Goal: Information Seeking & Learning: Learn about a topic

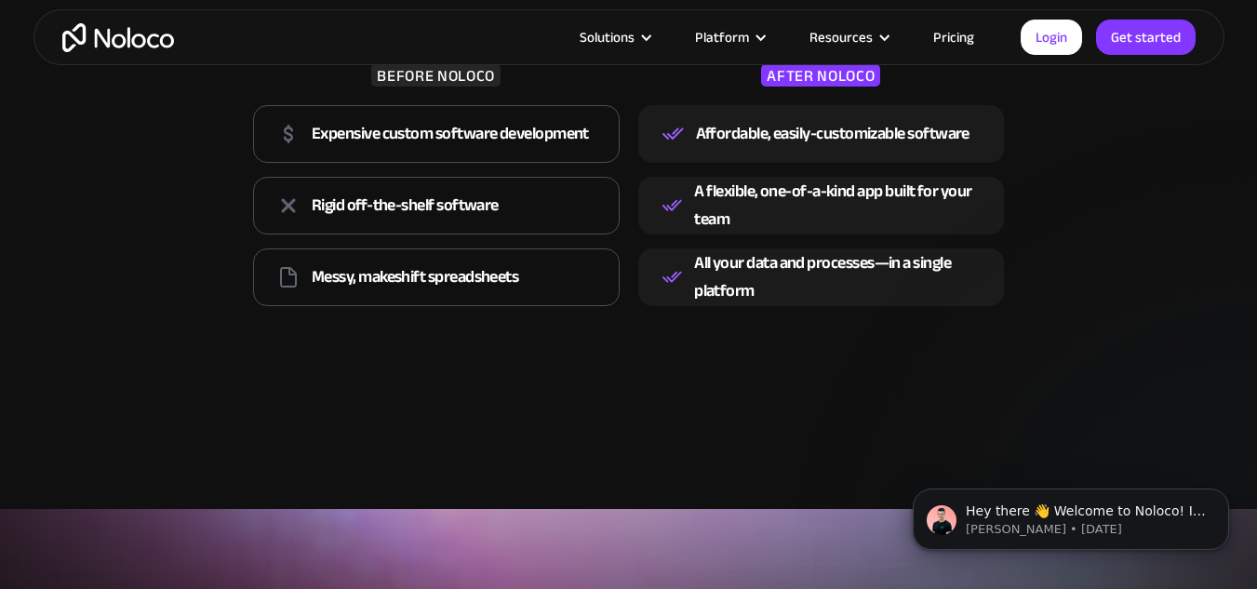
scroll to position [2831, 0]
click at [964, 506] on div "Hey there 👋 Welcome to Noloco! If you have any questions, just reply to this me…" at bounding box center [1071, 519] width 288 height 37
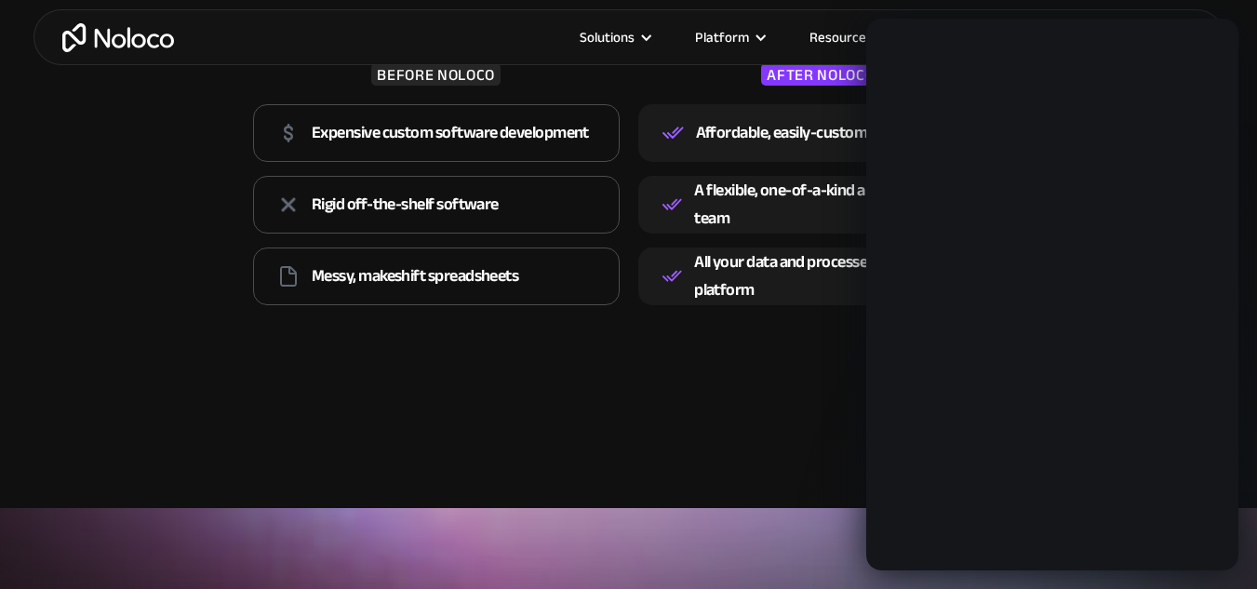
scroll to position [0, 0]
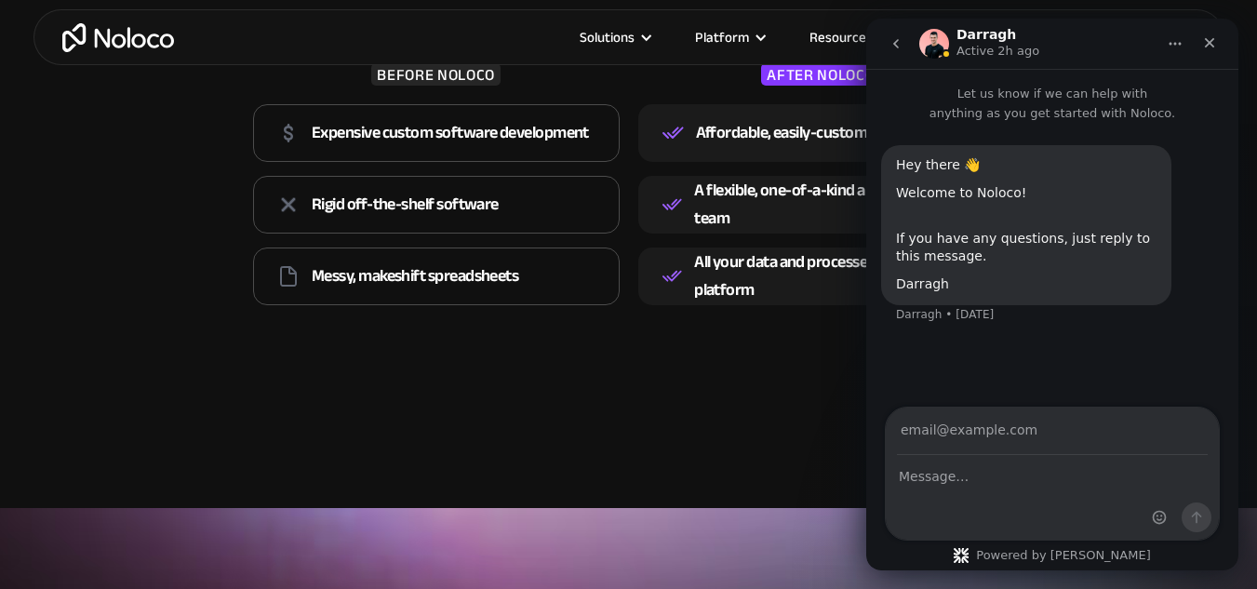
click at [945, 47] on img "Intercom messenger" at bounding box center [934, 44] width 30 height 30
click at [1213, 40] on icon "Close" at bounding box center [1210, 43] width 10 height 10
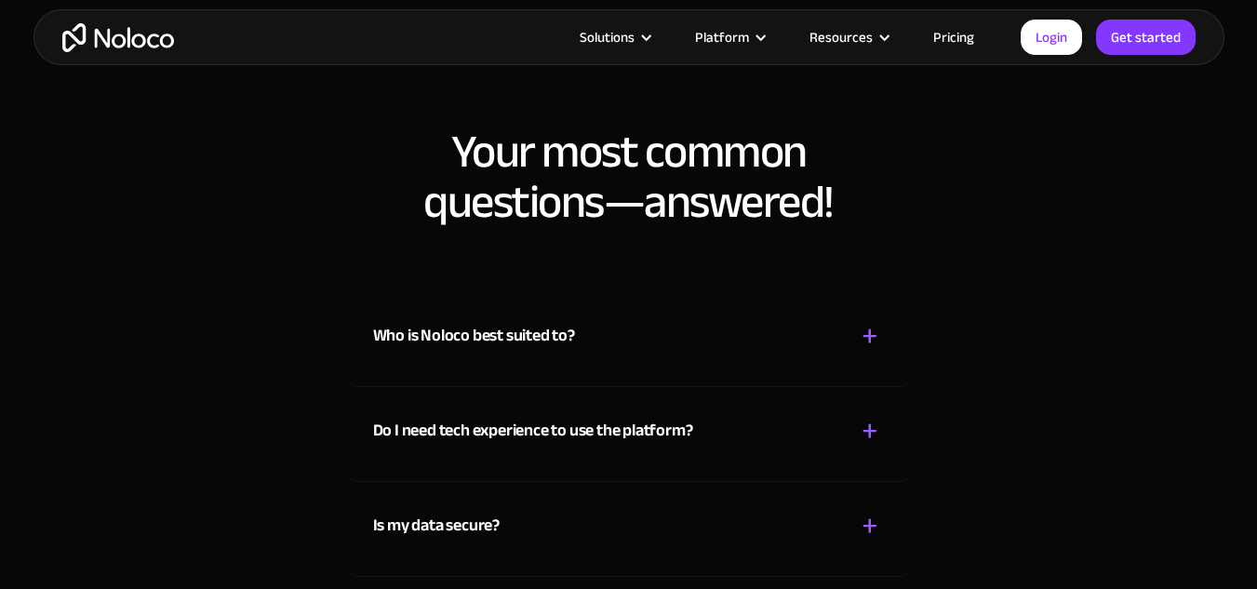
scroll to position [9569, 0]
click at [594, 342] on div "Who is Noloco best suited to? + -" at bounding box center [629, 324] width 512 height 66
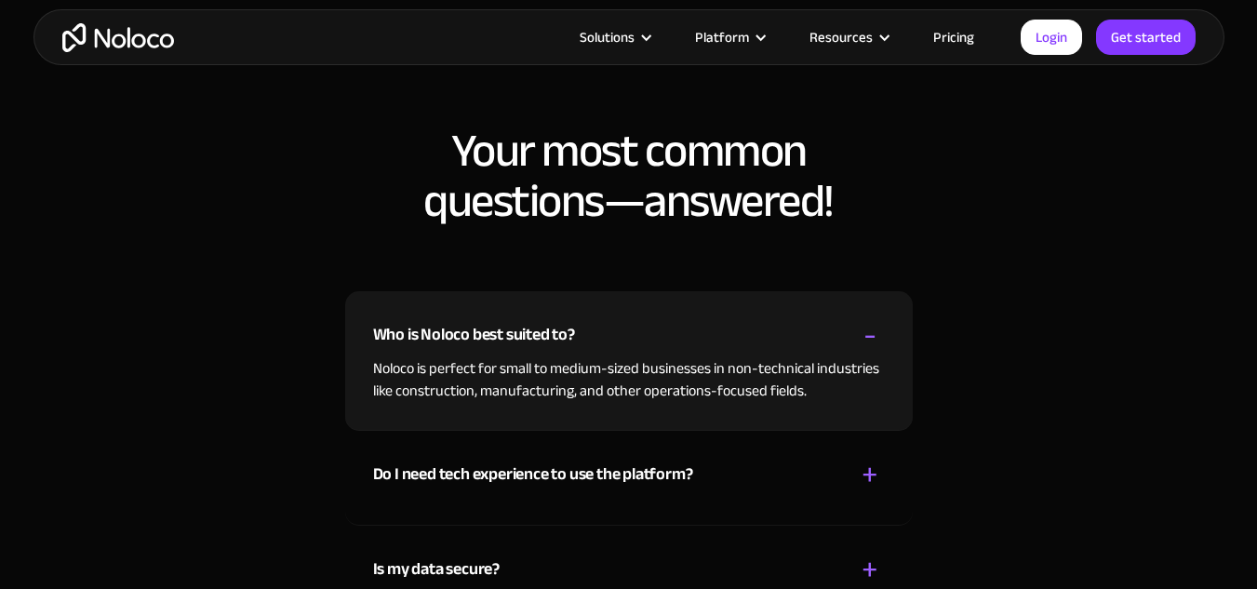
click at [607, 331] on div "Who is Noloco best suited to? + -" at bounding box center [629, 324] width 512 height 66
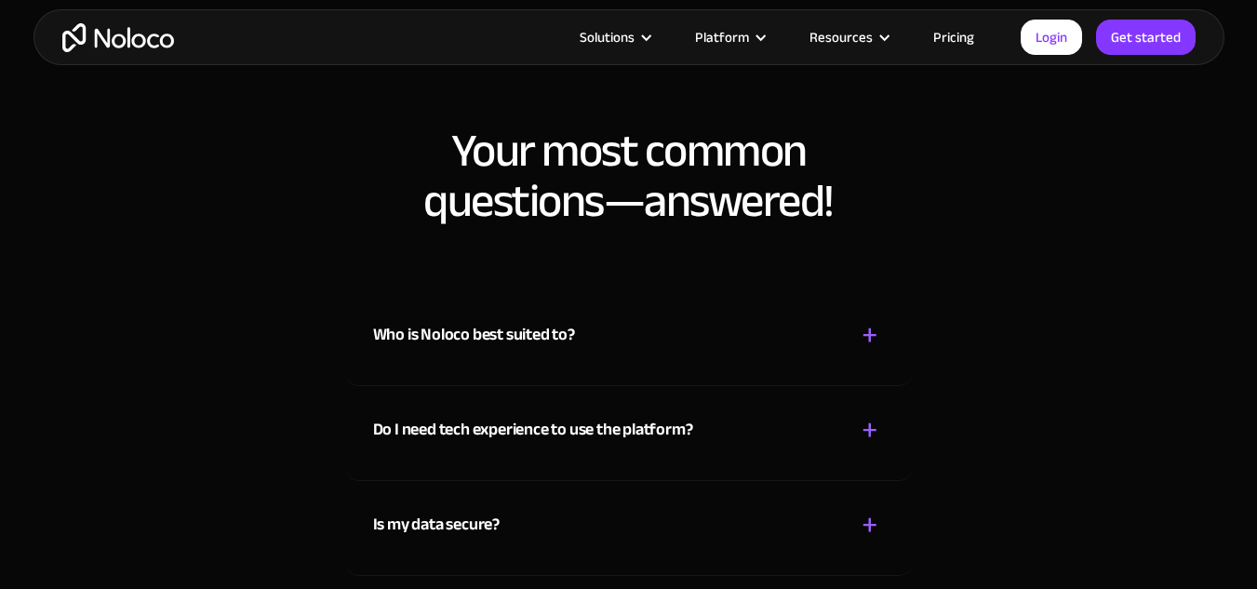
click at [607, 331] on div "Who is Noloco best suited to? + -" at bounding box center [629, 324] width 512 height 66
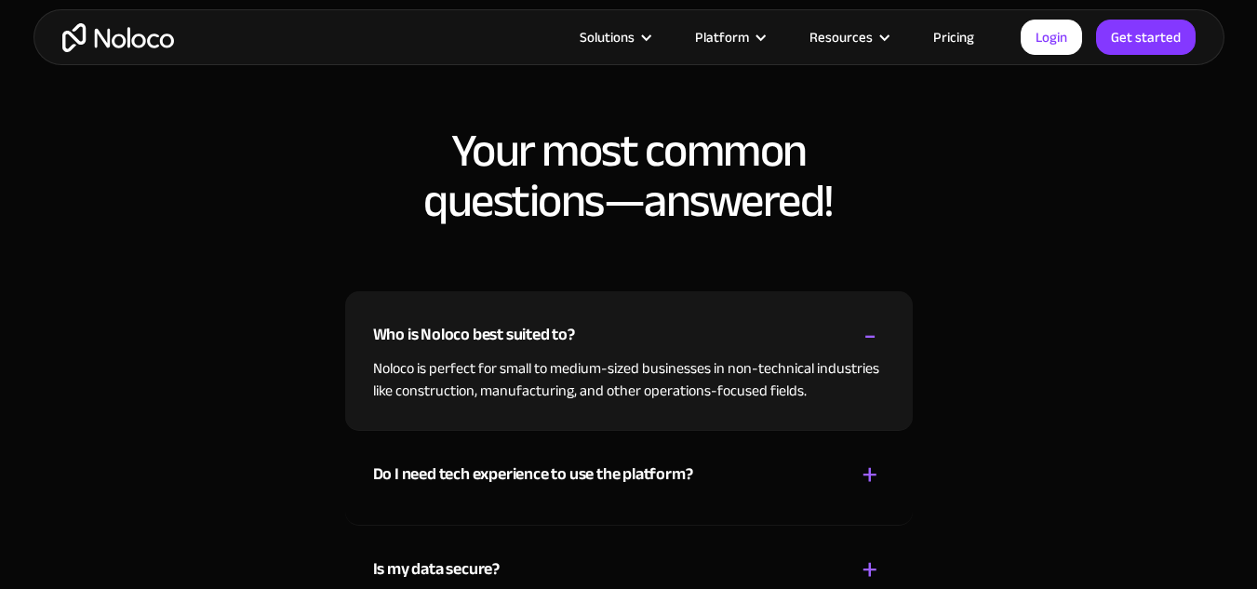
click at [607, 331] on div "Who is Noloco best suited to? + -" at bounding box center [629, 324] width 512 height 66
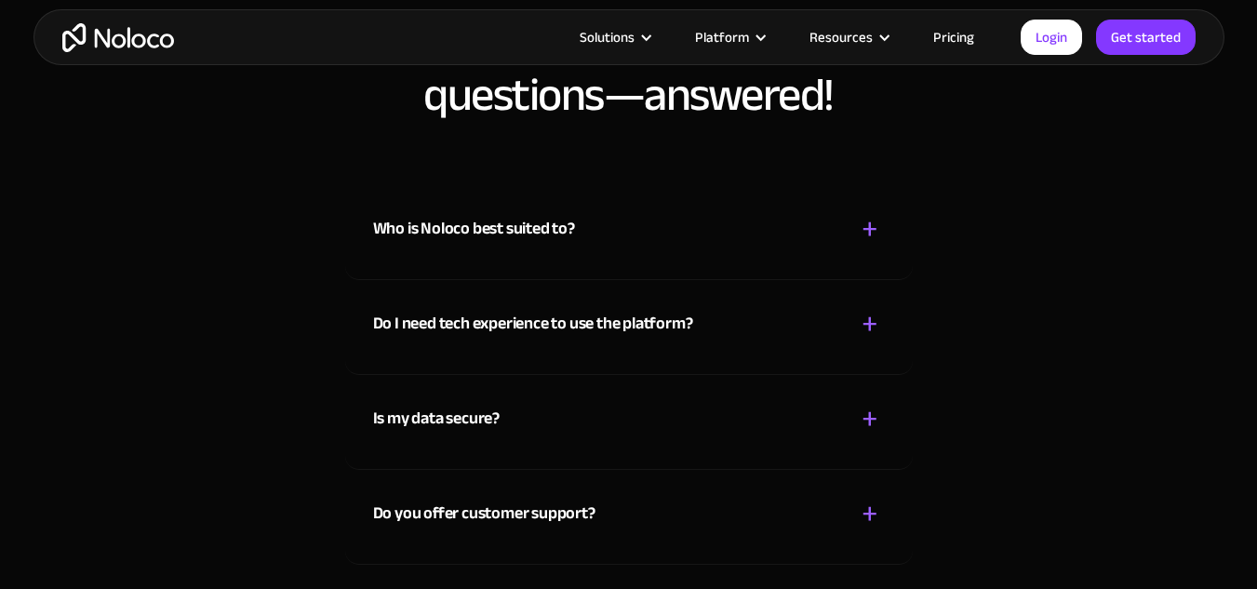
scroll to position [9681, 0]
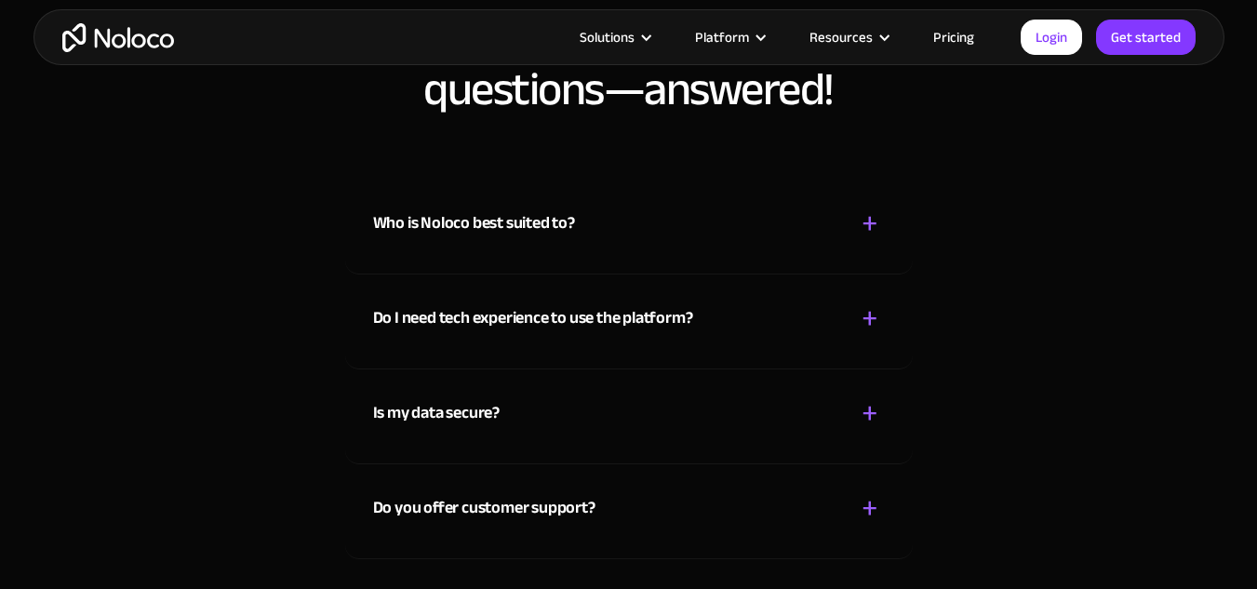
click at [551, 313] on div "Do I need tech experience to use the platform?" at bounding box center [533, 318] width 320 height 28
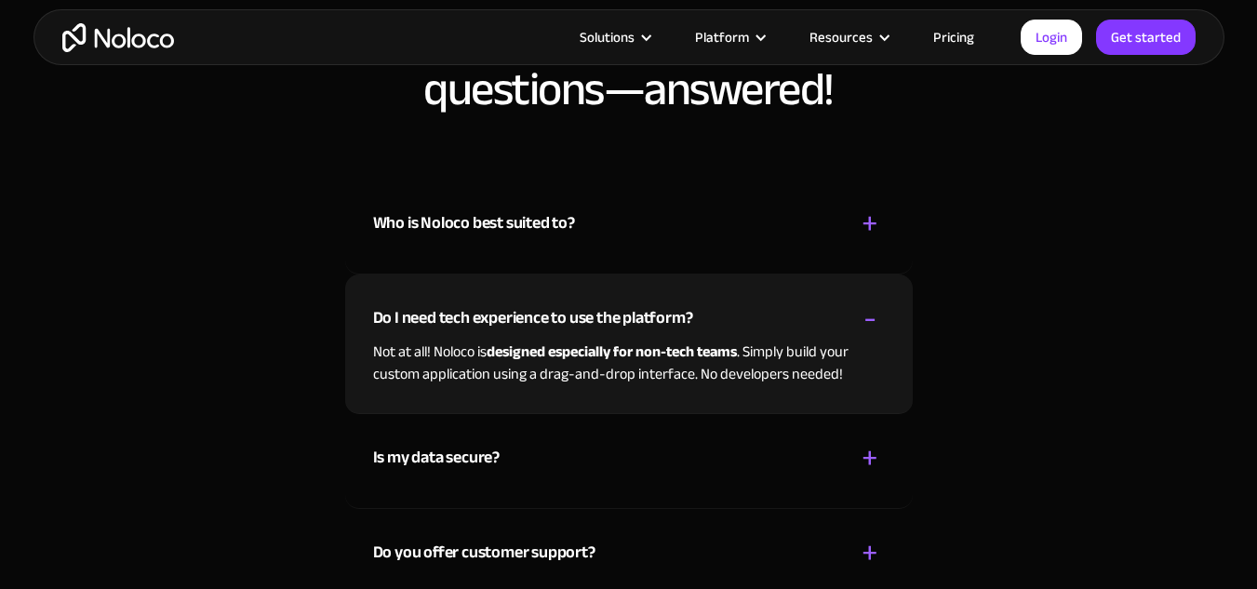
click at [611, 313] on div "Do I need tech experience to use the platform?" at bounding box center [533, 318] width 320 height 28
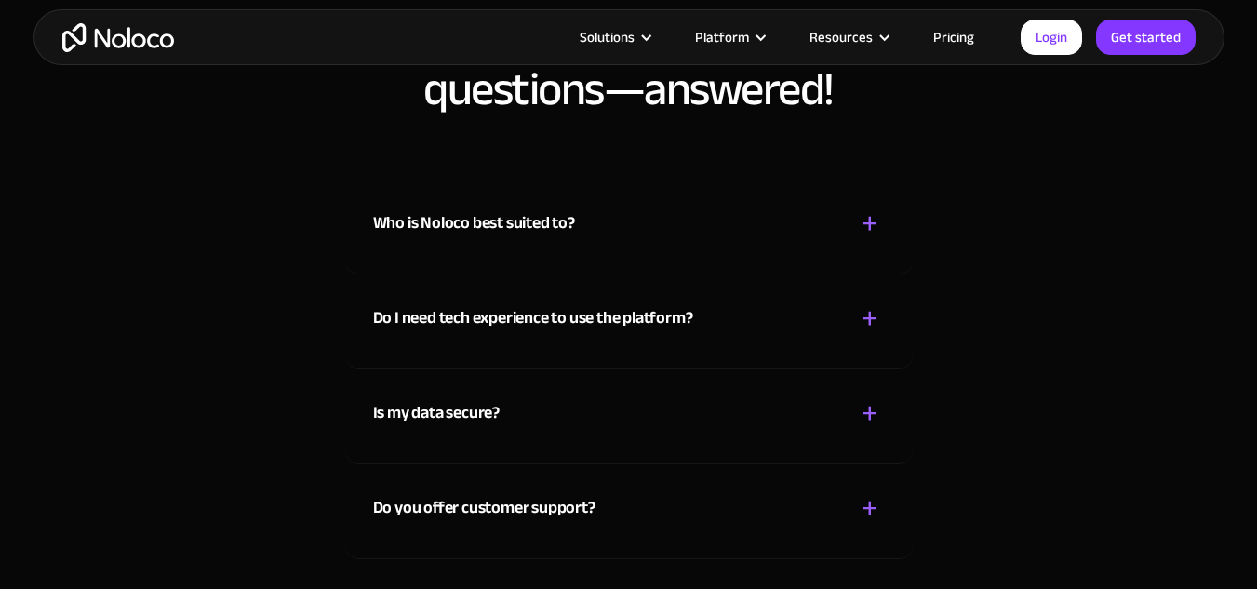
click at [620, 407] on div "Is my data secure? + -" at bounding box center [629, 402] width 512 height 66
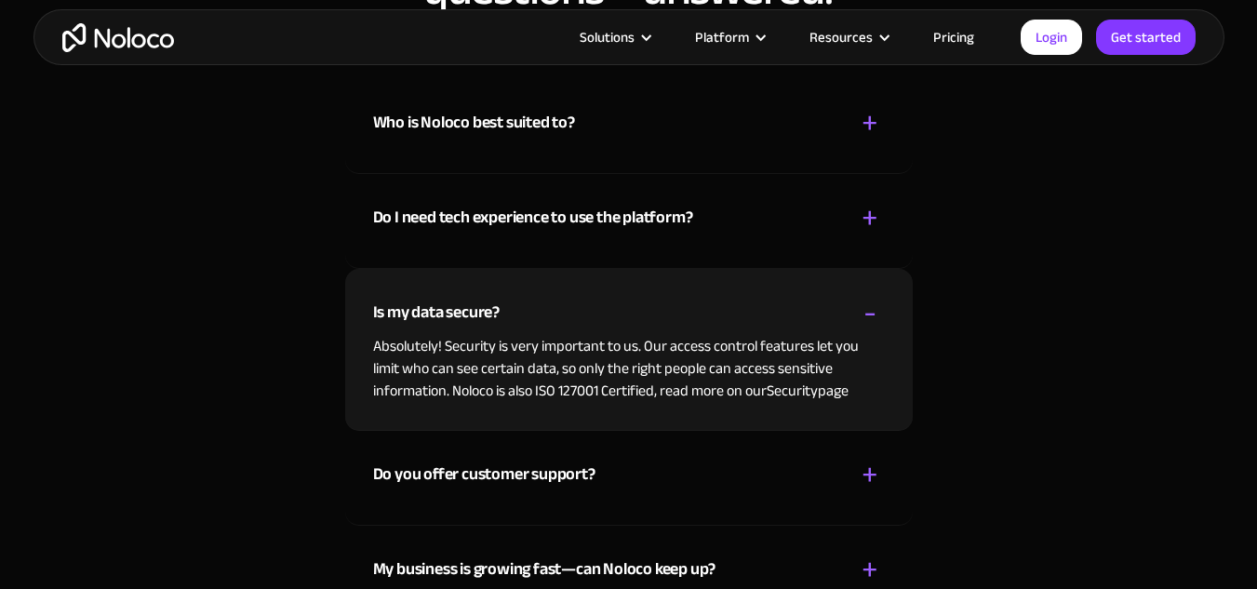
scroll to position [9784, 0]
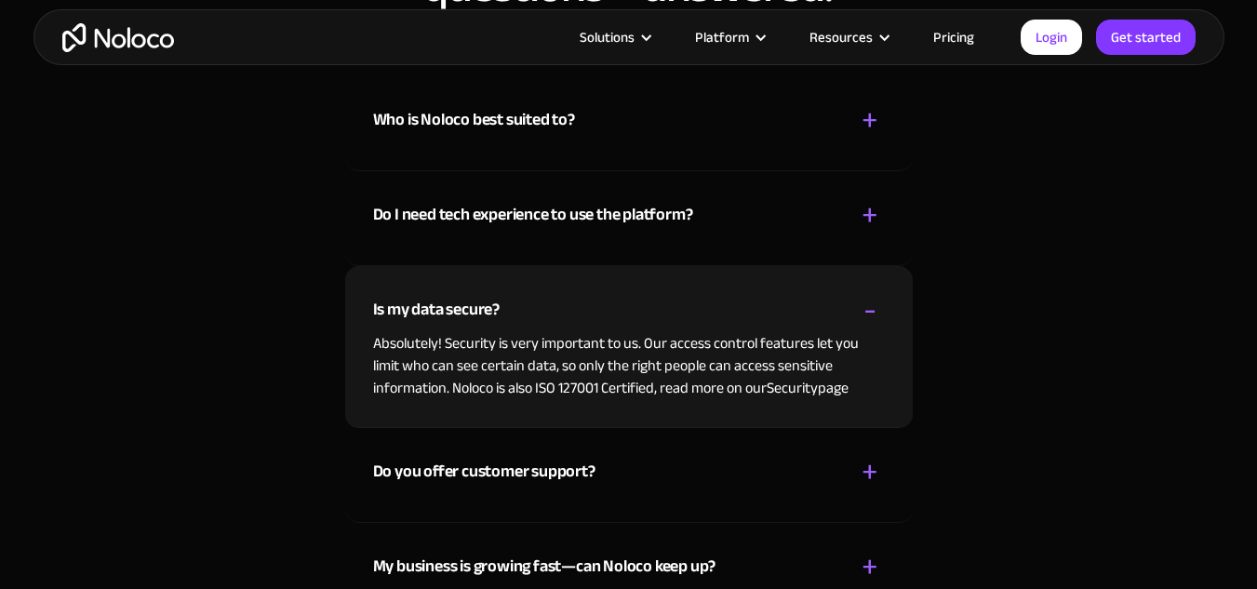
click at [596, 298] on div "Is my data secure? + -" at bounding box center [629, 299] width 512 height 66
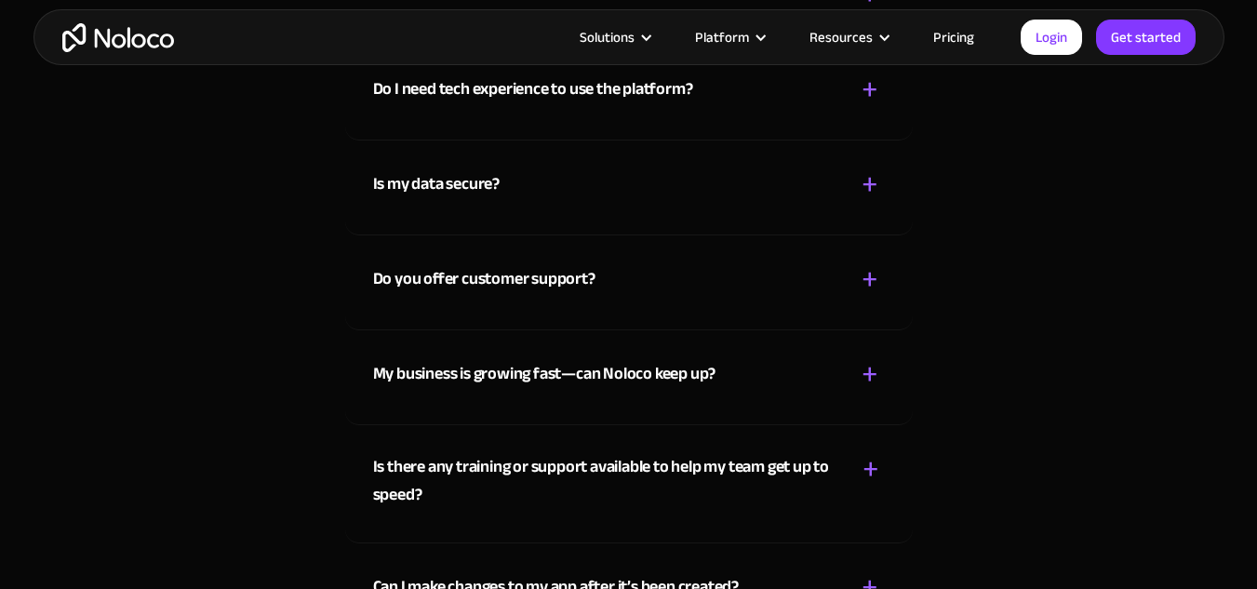
scroll to position [9912, 0]
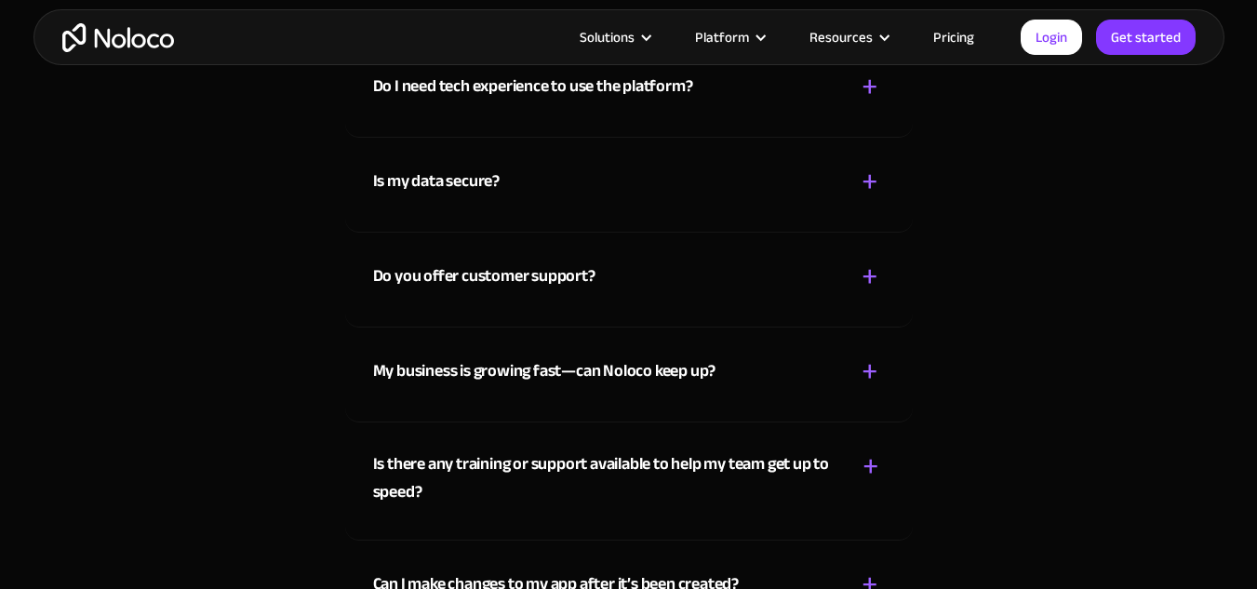
click at [596, 298] on div "Do you offer customer support? + -" at bounding box center [629, 266] width 512 height 66
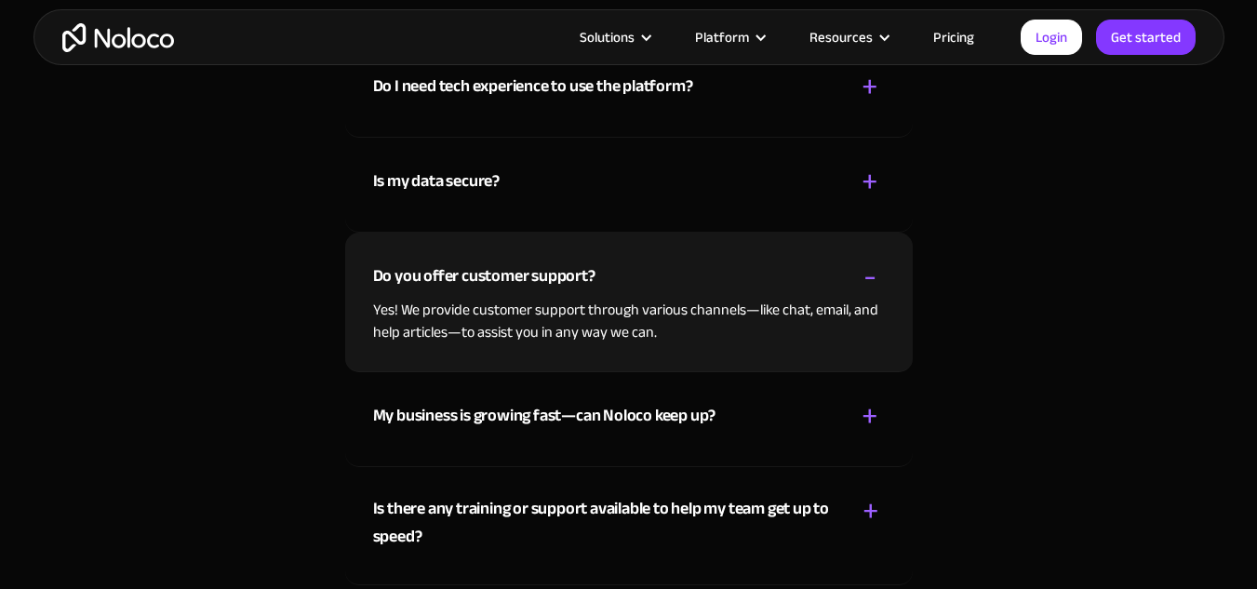
click at [628, 273] on div "Do you offer customer support? + -" at bounding box center [629, 266] width 512 height 66
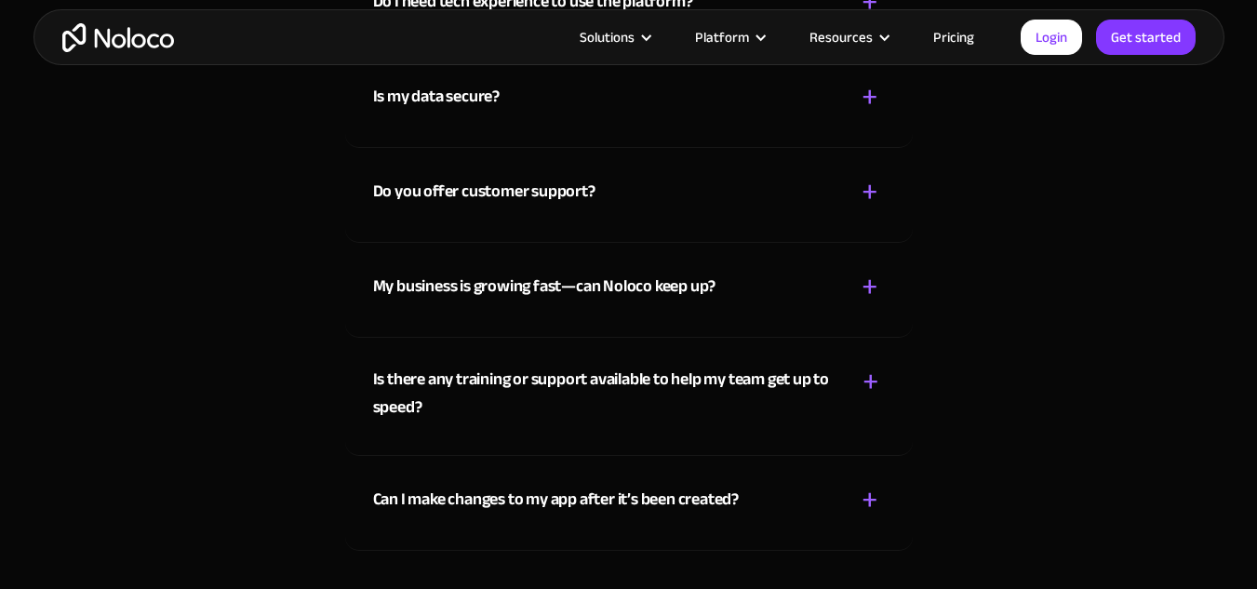
scroll to position [10002, 0]
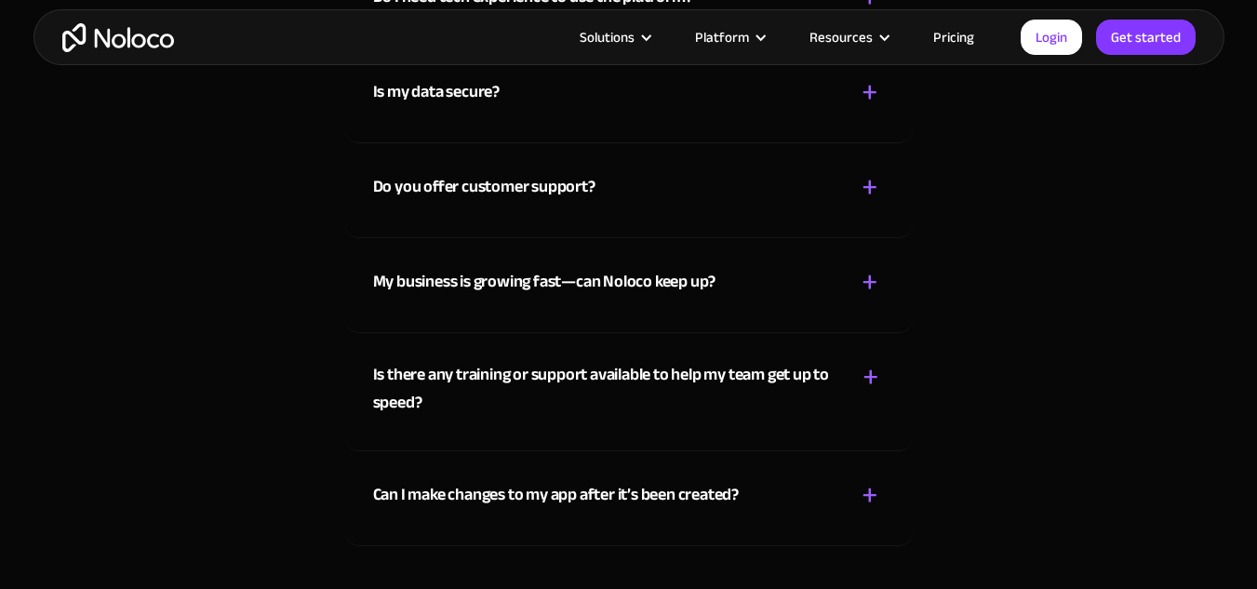
click at [628, 273] on div "My business is growing fast—can Noloco keep up?" at bounding box center [544, 282] width 343 height 28
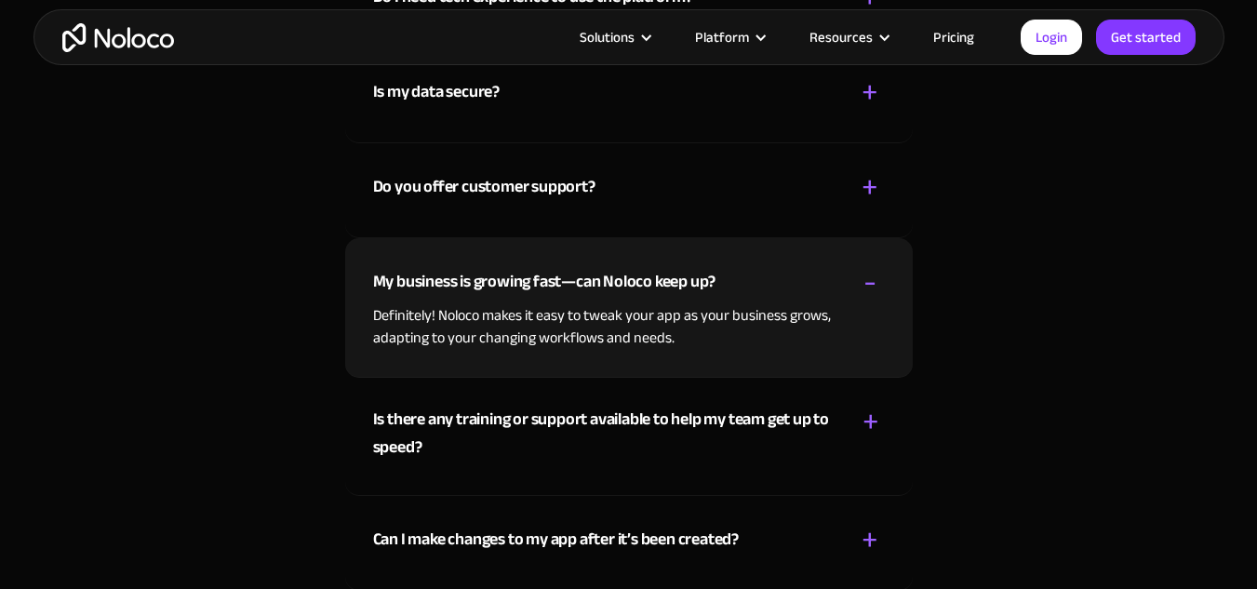
click at [628, 273] on div "My business is growing fast—can Noloco keep up?" at bounding box center [544, 282] width 343 height 28
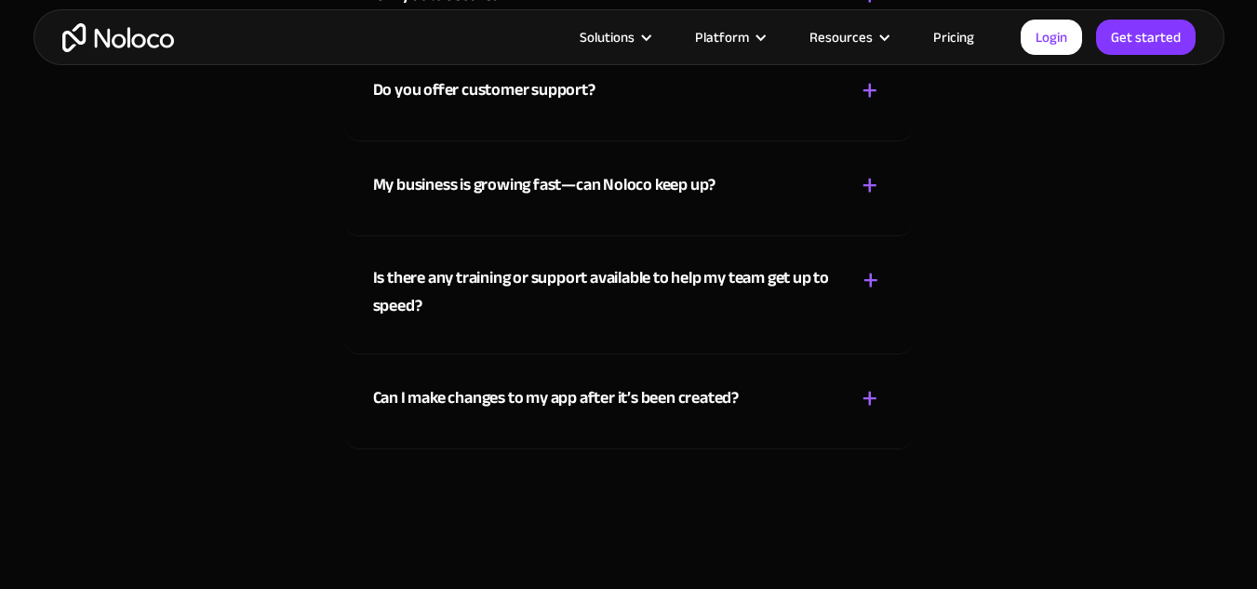
scroll to position [10099, 0]
click at [639, 295] on div "Is there any training or support available to help my team get up to speed?" at bounding box center [604, 291] width 462 height 56
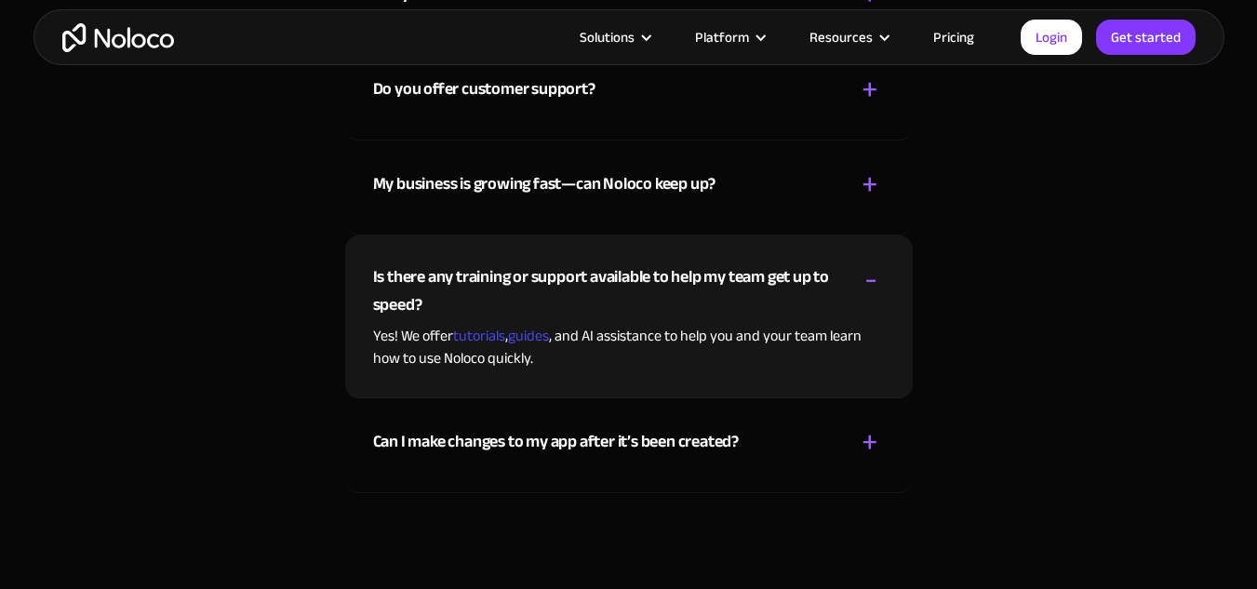
click at [639, 295] on div "Is there any training or support available to help my team get up to speed?" at bounding box center [604, 291] width 462 height 56
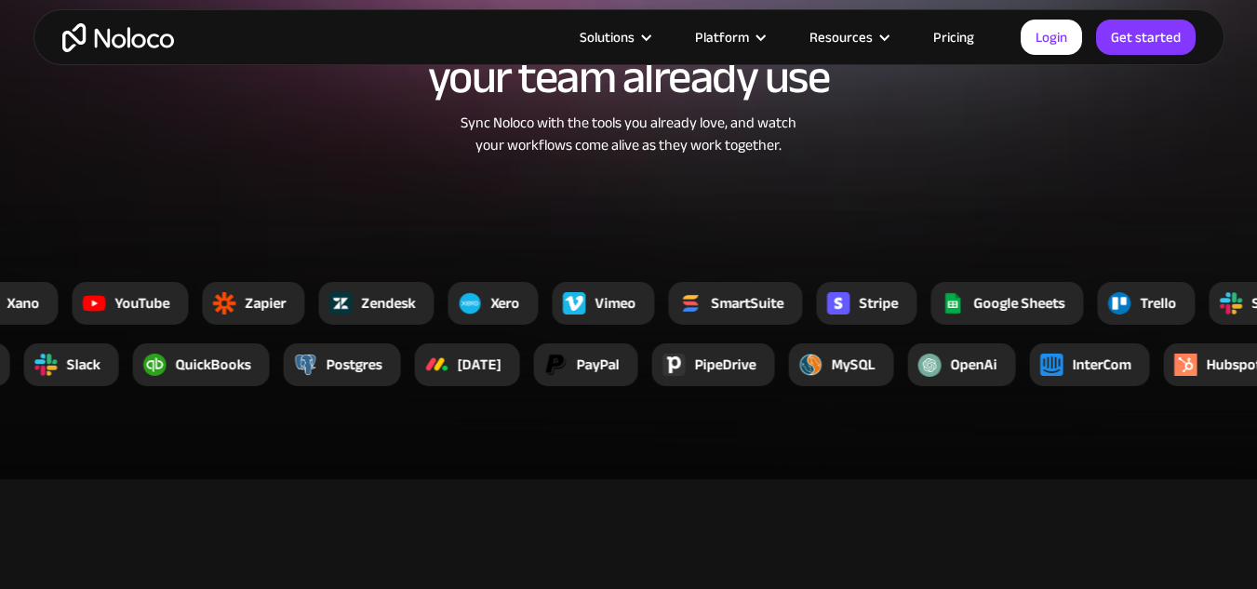
scroll to position [3442, 0]
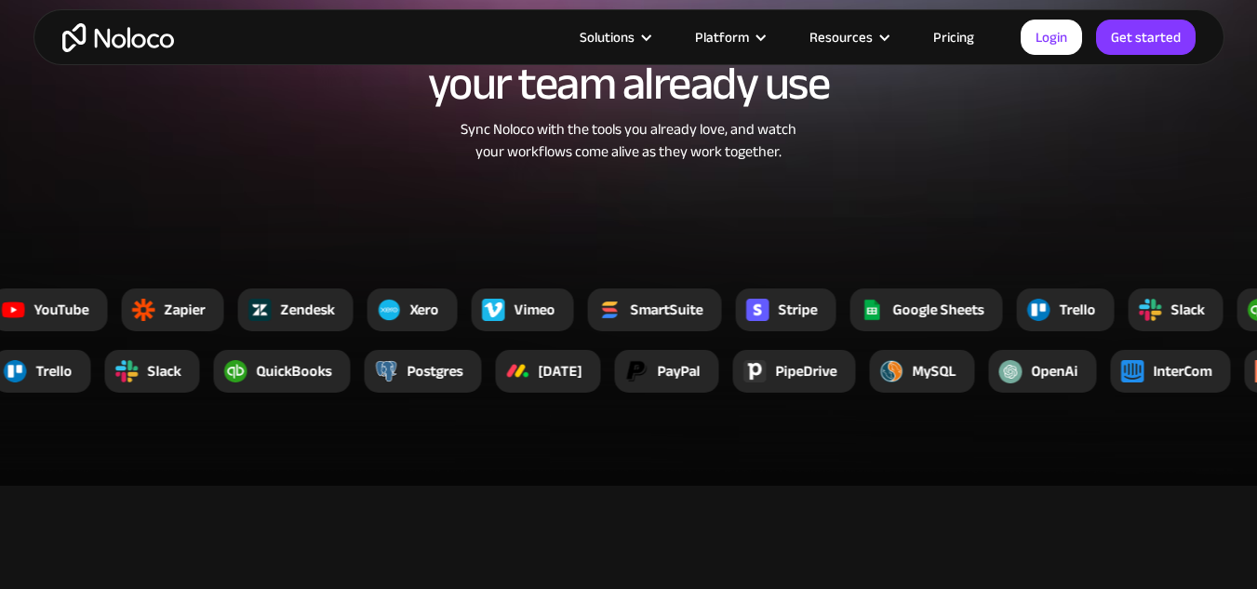
click at [646, 307] on div "SmartSuite" at bounding box center [667, 310] width 73 height 22
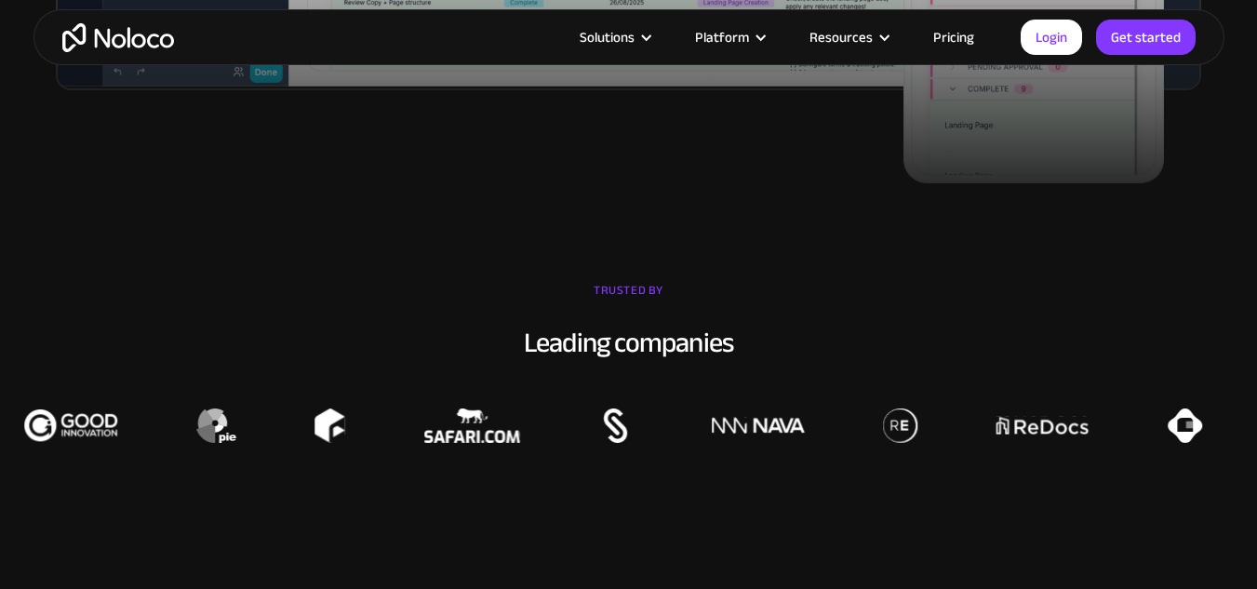
scroll to position [1131, 0]
